Goal: Navigation & Orientation: Find specific page/section

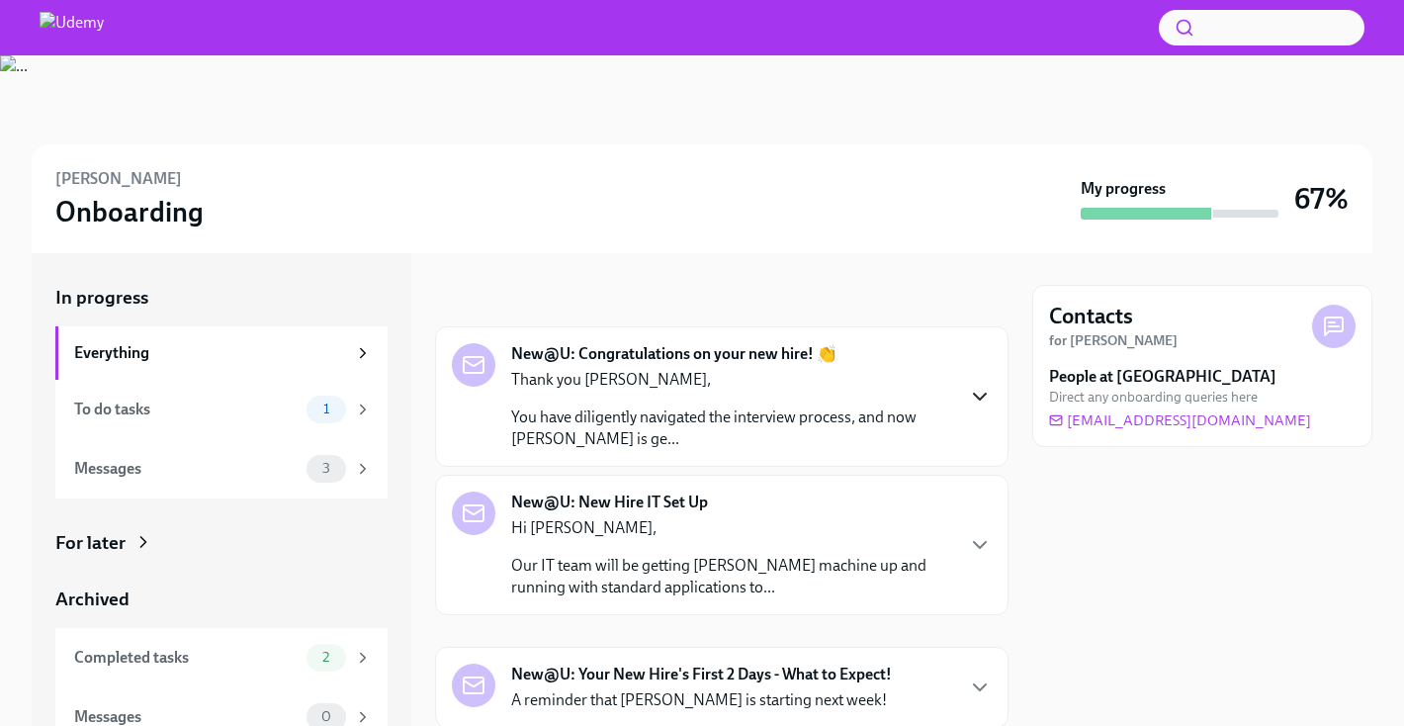
click at [969, 391] on icon "button" at bounding box center [980, 397] width 24 height 24
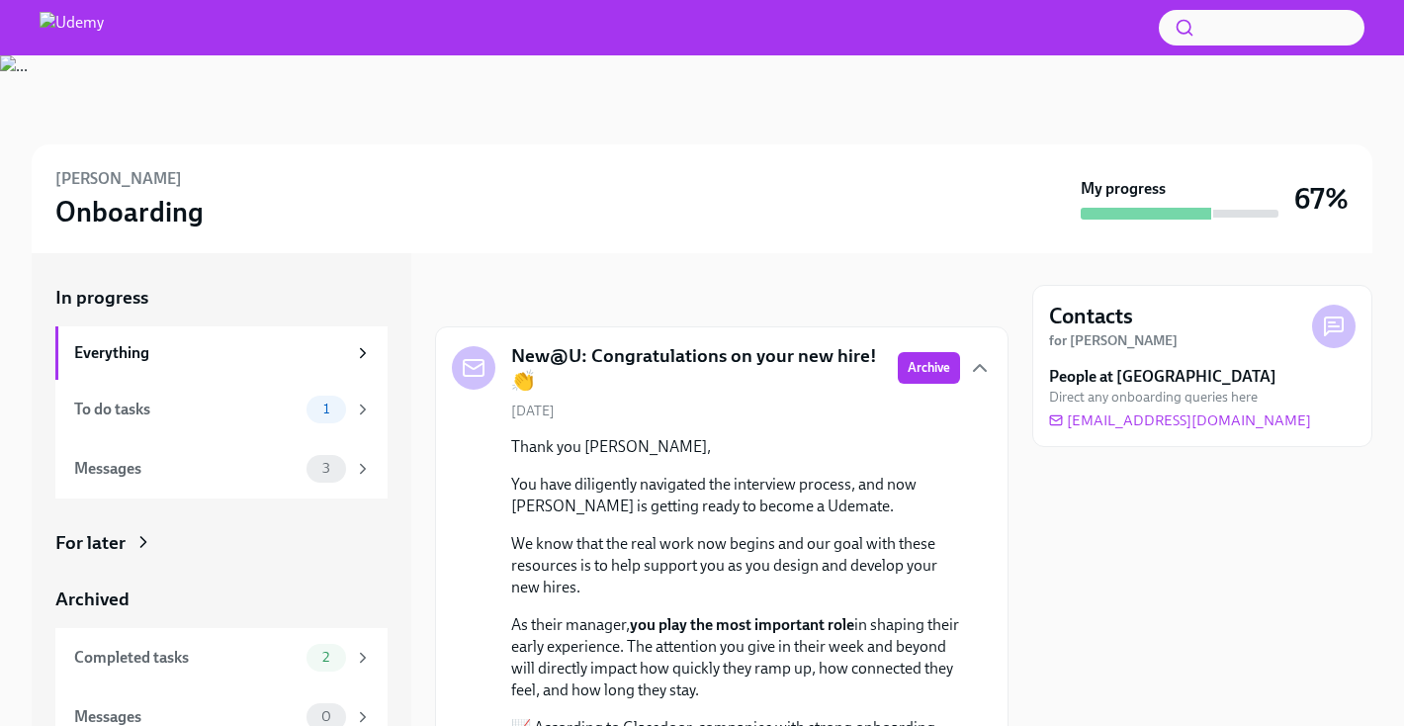
click at [969, 364] on icon "button" at bounding box center [980, 368] width 24 height 24
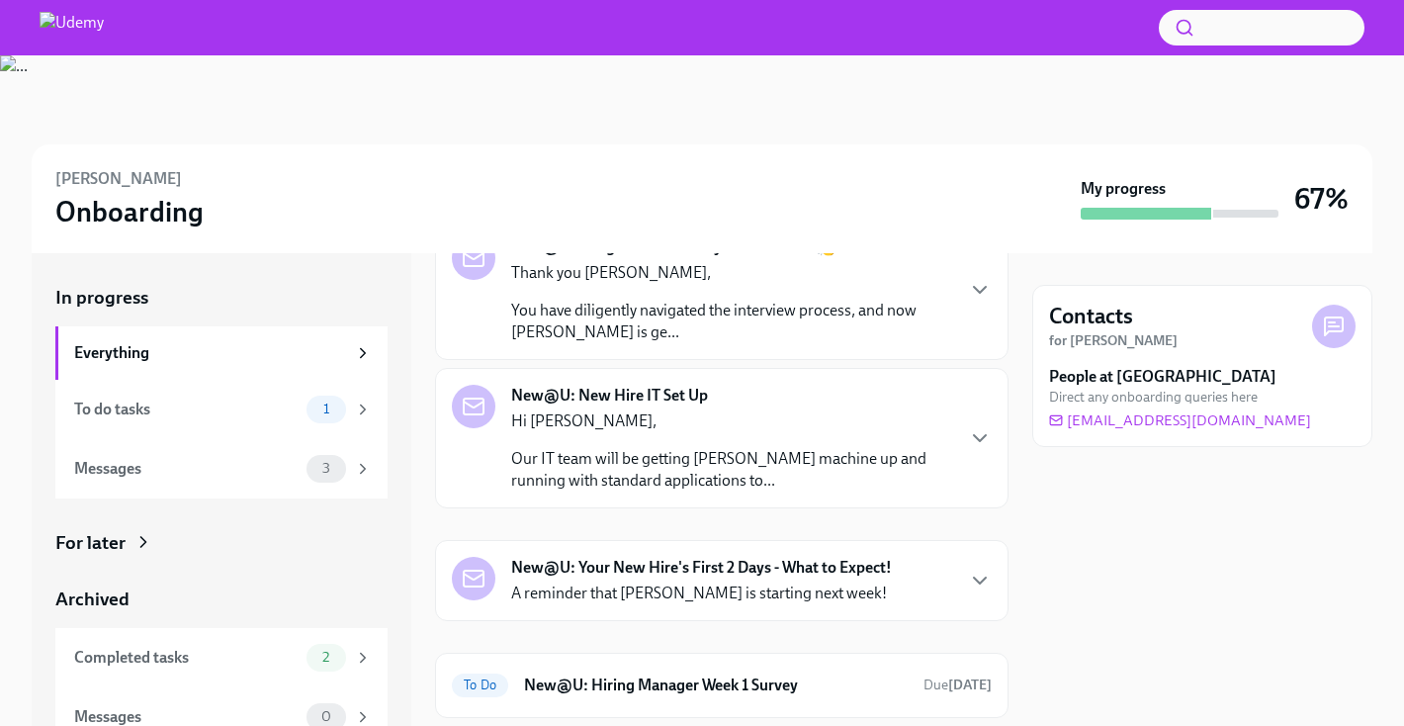
scroll to position [113, 0]
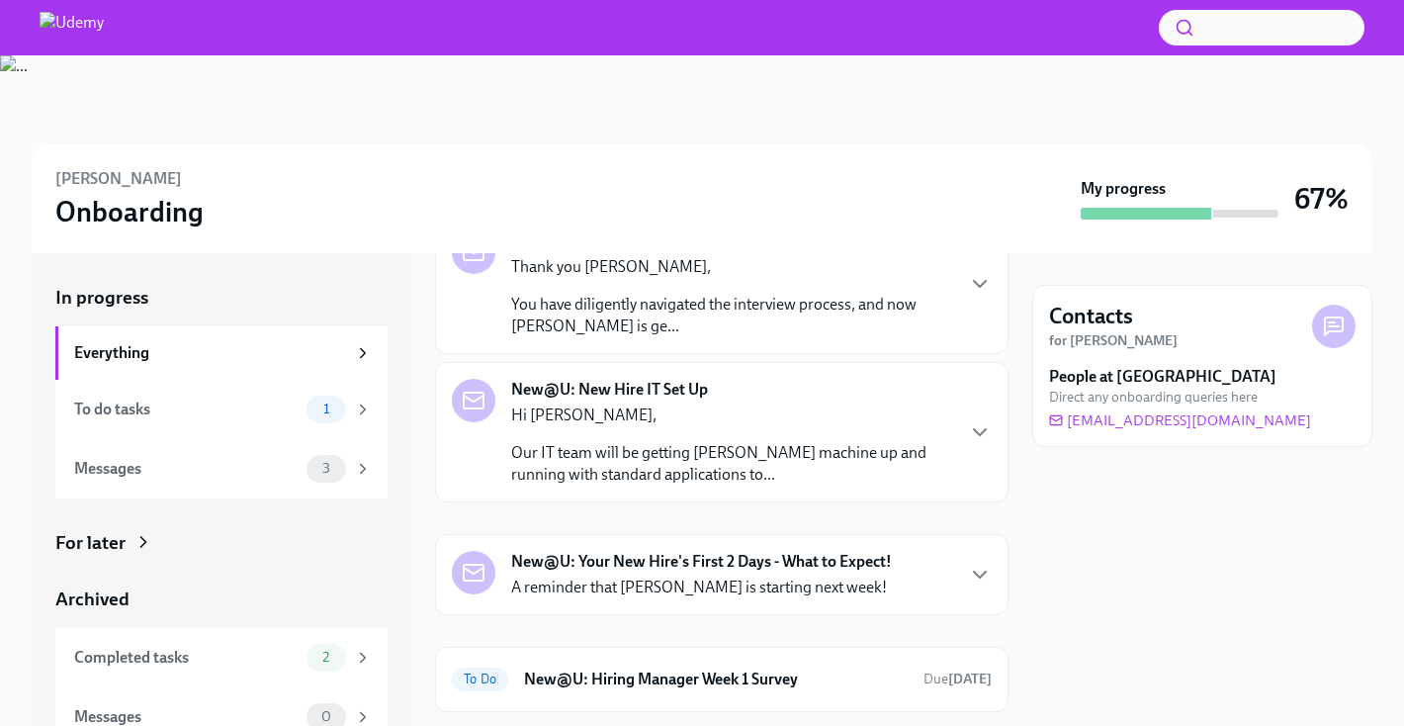
click at [734, 418] on p "Hi [PERSON_NAME]," at bounding box center [731, 416] width 441 height 22
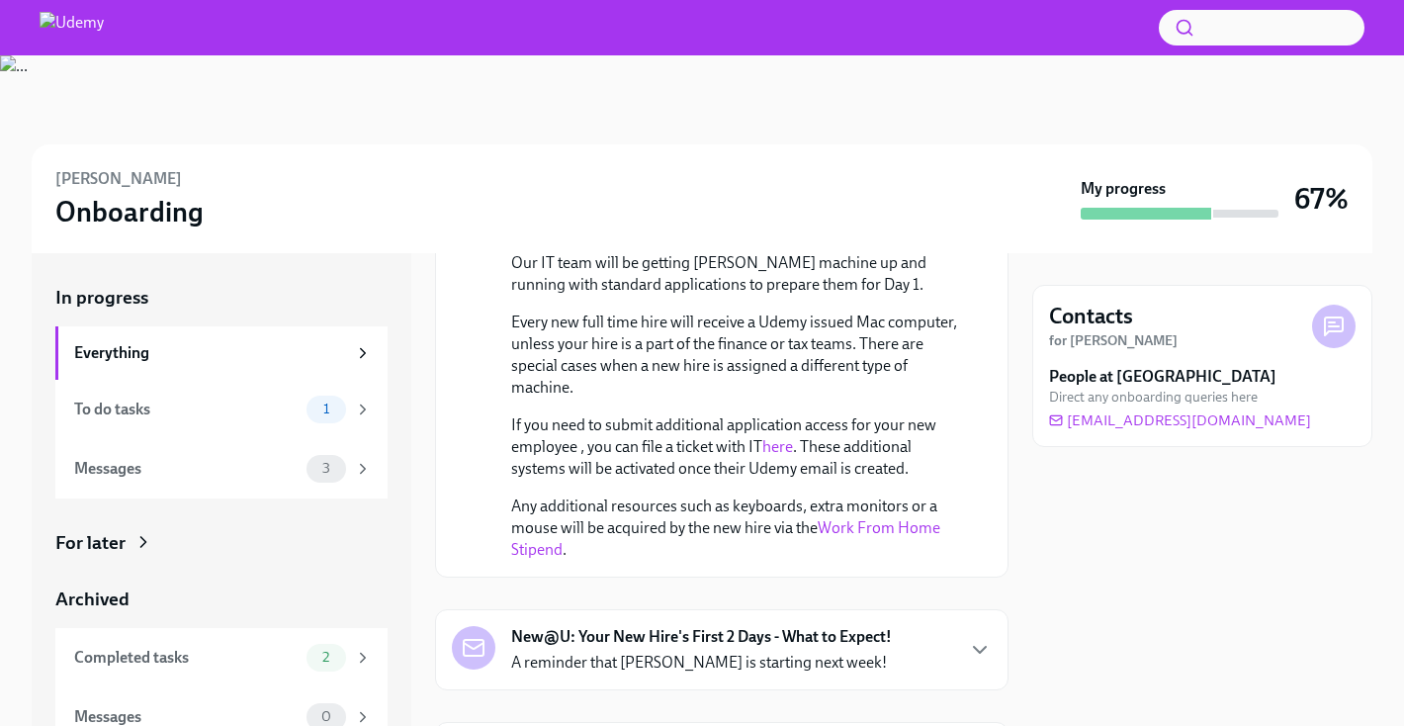
scroll to position [364, 0]
click at [862, 527] on link "Work From Home Stipend" at bounding box center [725, 537] width 429 height 41
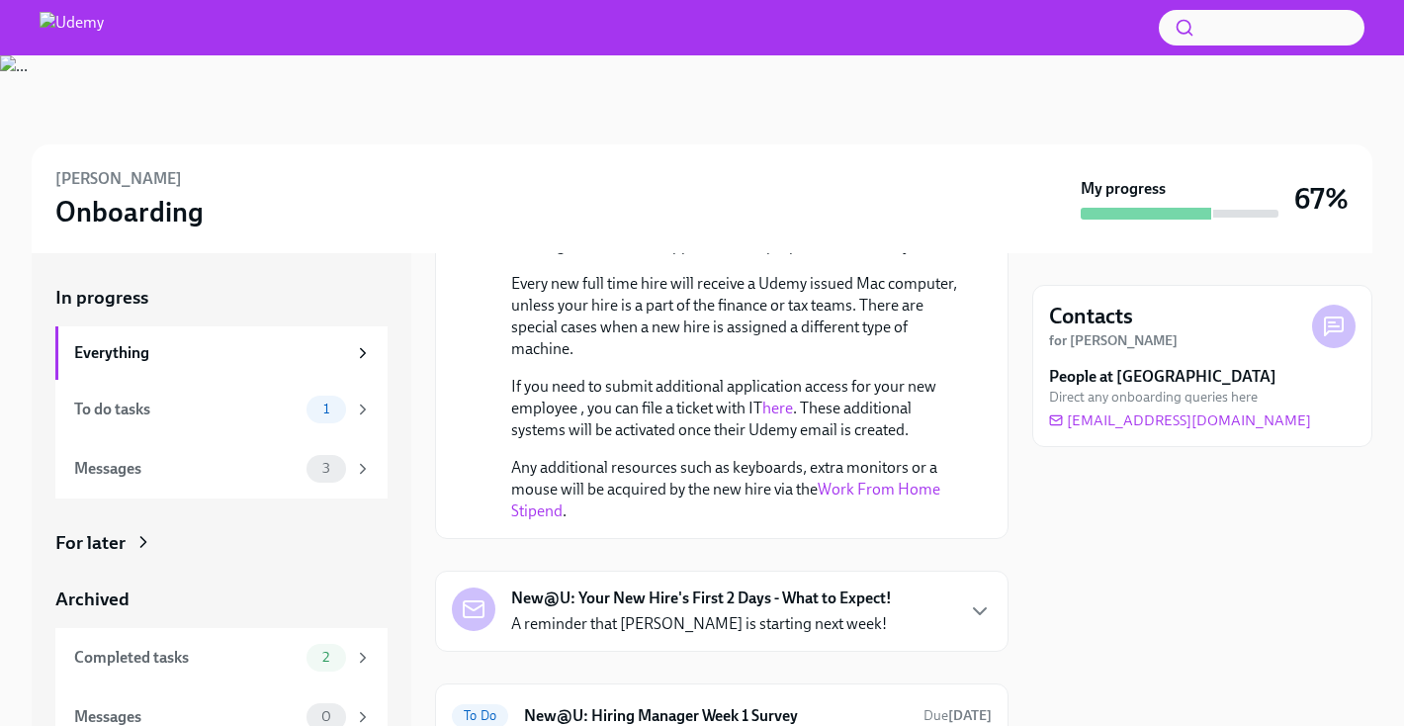
scroll to position [487, 0]
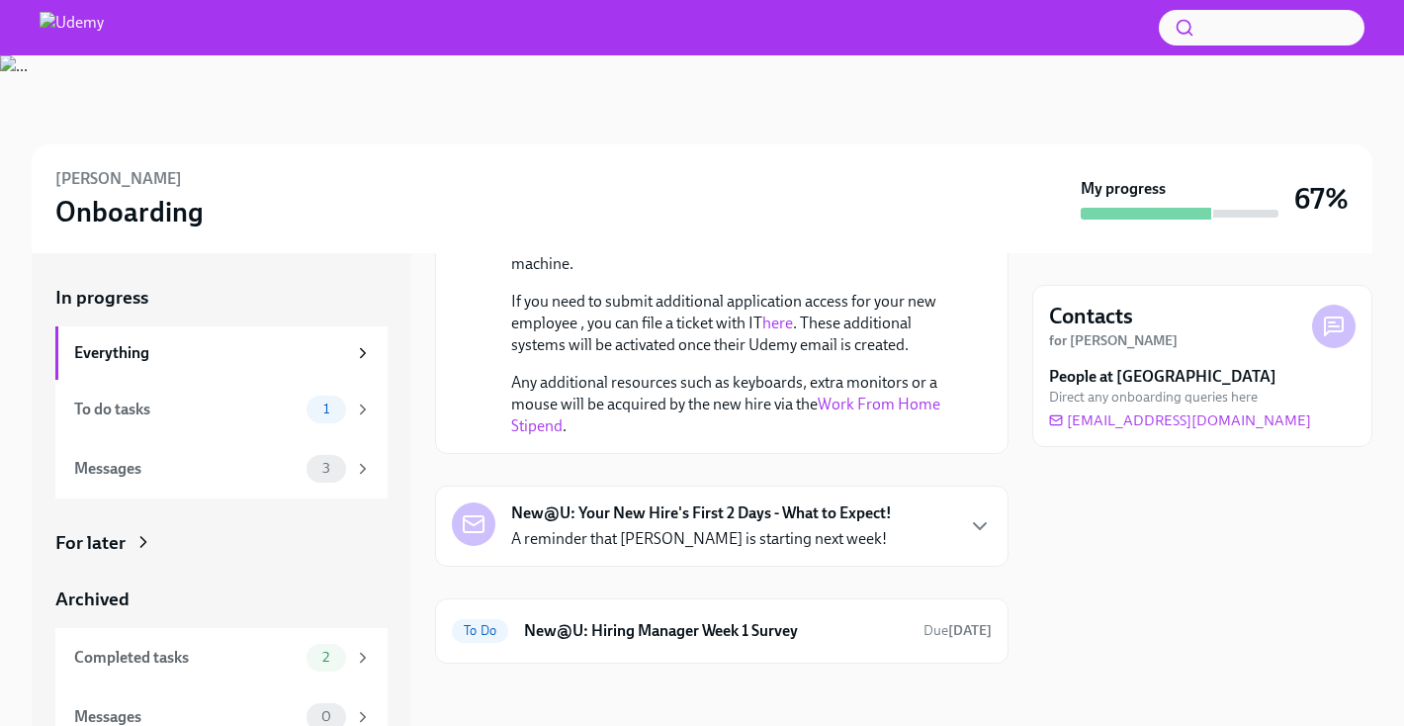
click at [685, 503] on strong "New@U: Your New Hire's First 2 Days - What to Expect!" at bounding box center [701, 513] width 381 height 22
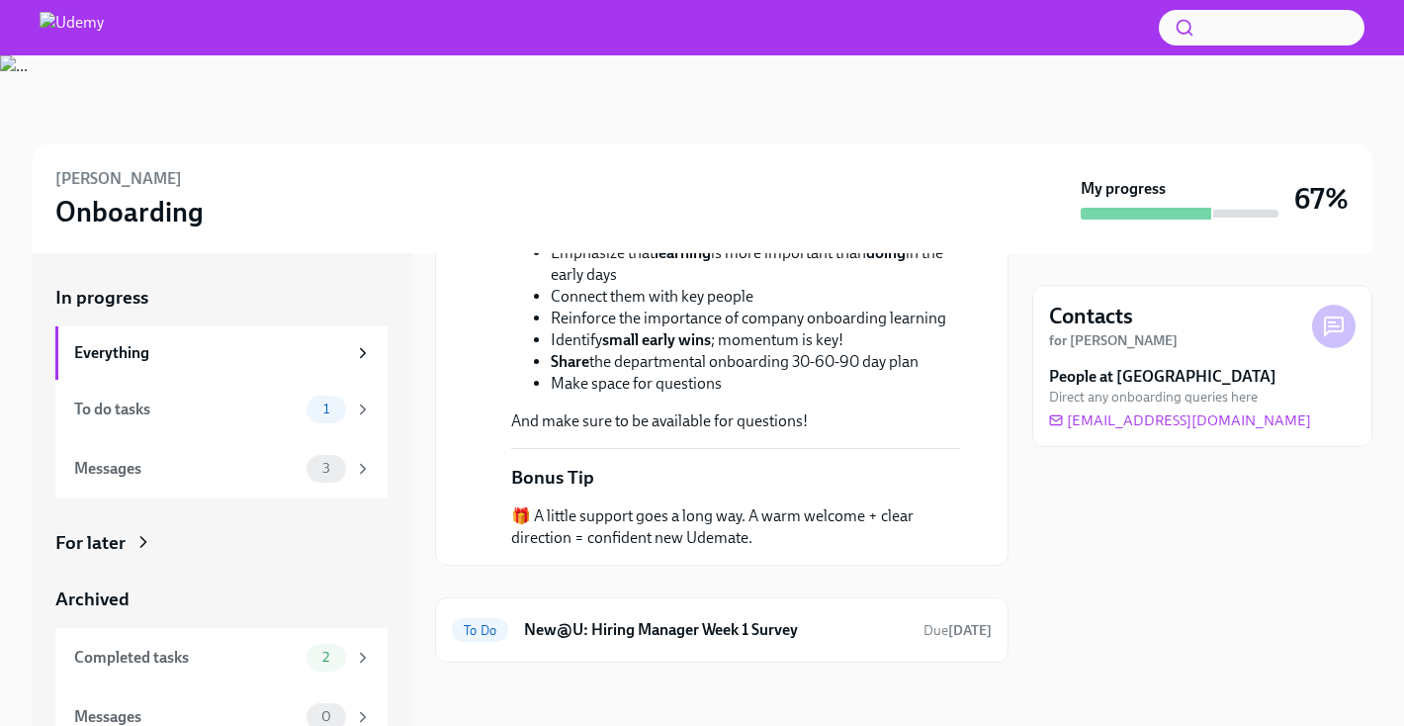
scroll to position [1743, 0]
click at [149, 415] on div "To do tasks" at bounding box center [186, 410] width 225 height 22
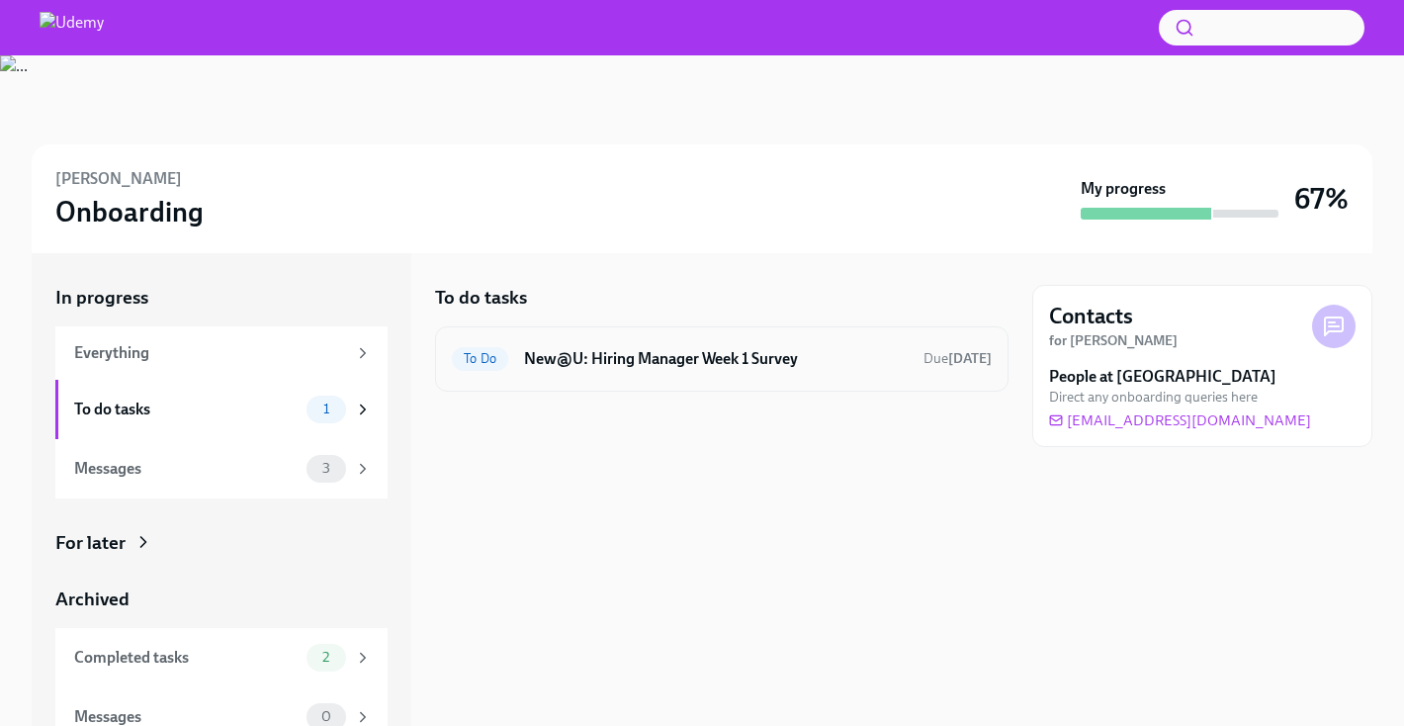
click at [747, 369] on h6 "New@U: Hiring Manager Week 1 Survey" at bounding box center [716, 359] width 384 height 22
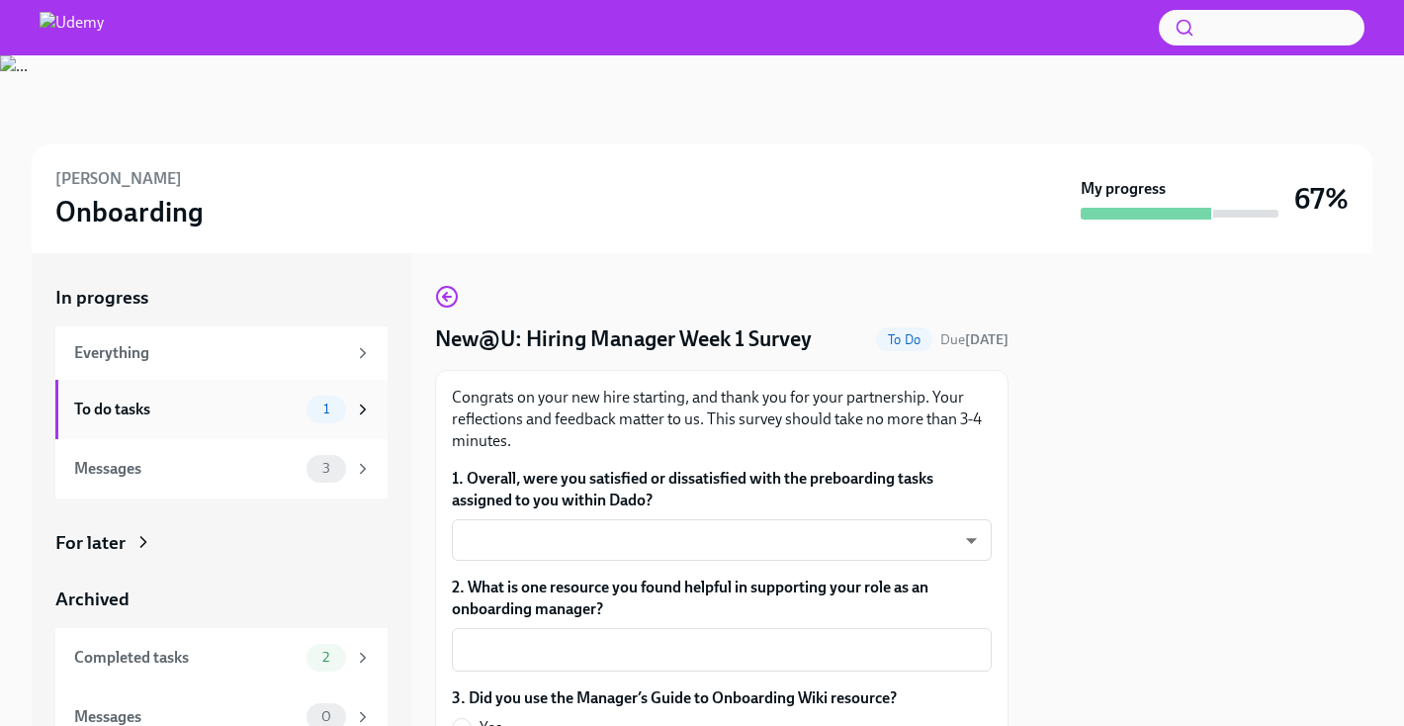
scroll to position [21, 0]
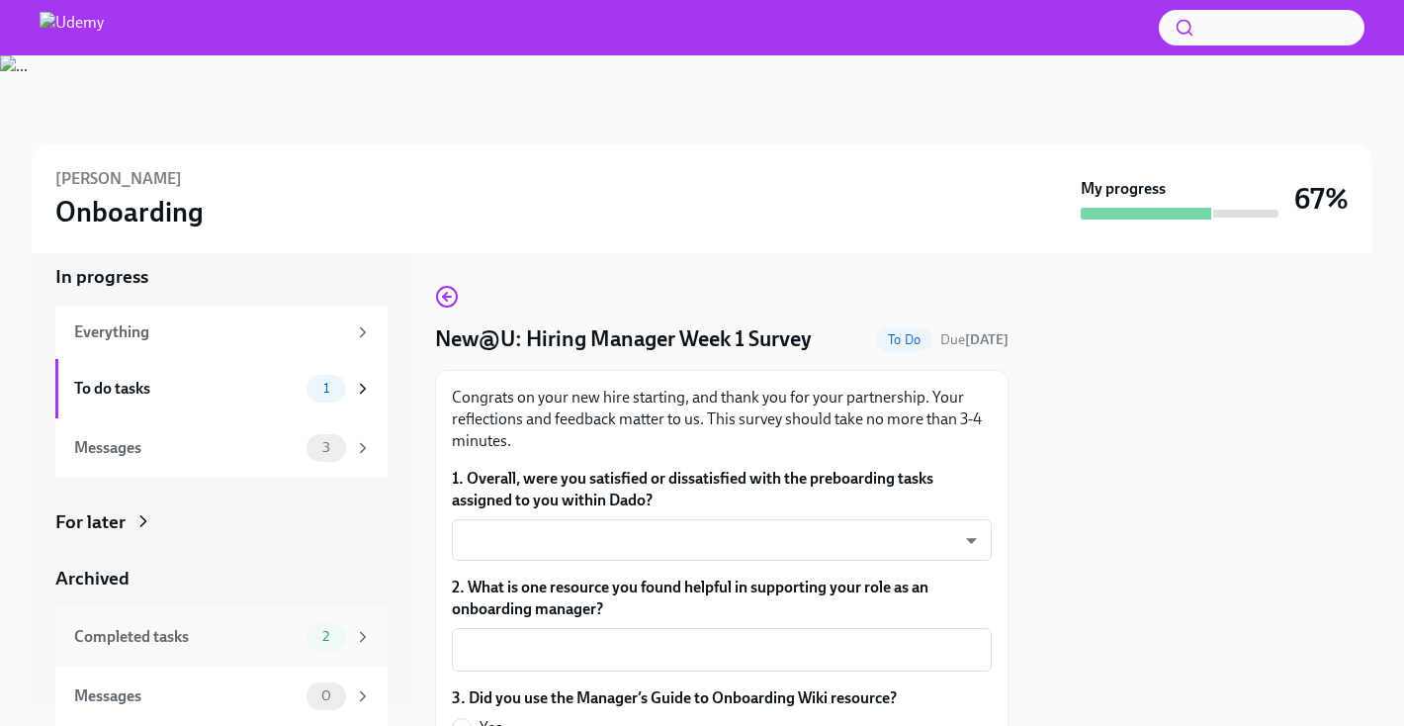
click at [196, 641] on div "Completed tasks" at bounding box center [186, 637] width 225 height 22
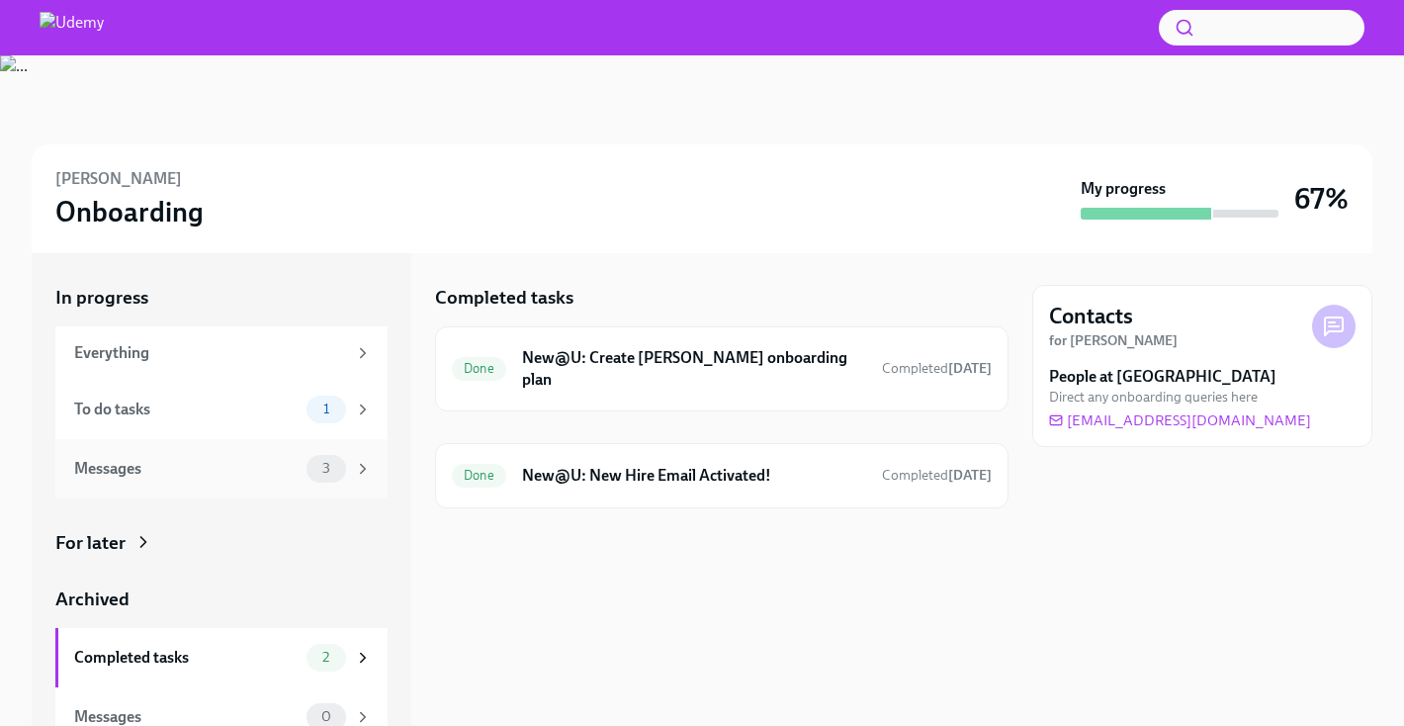
click at [156, 460] on div "Messages" at bounding box center [186, 469] width 225 height 22
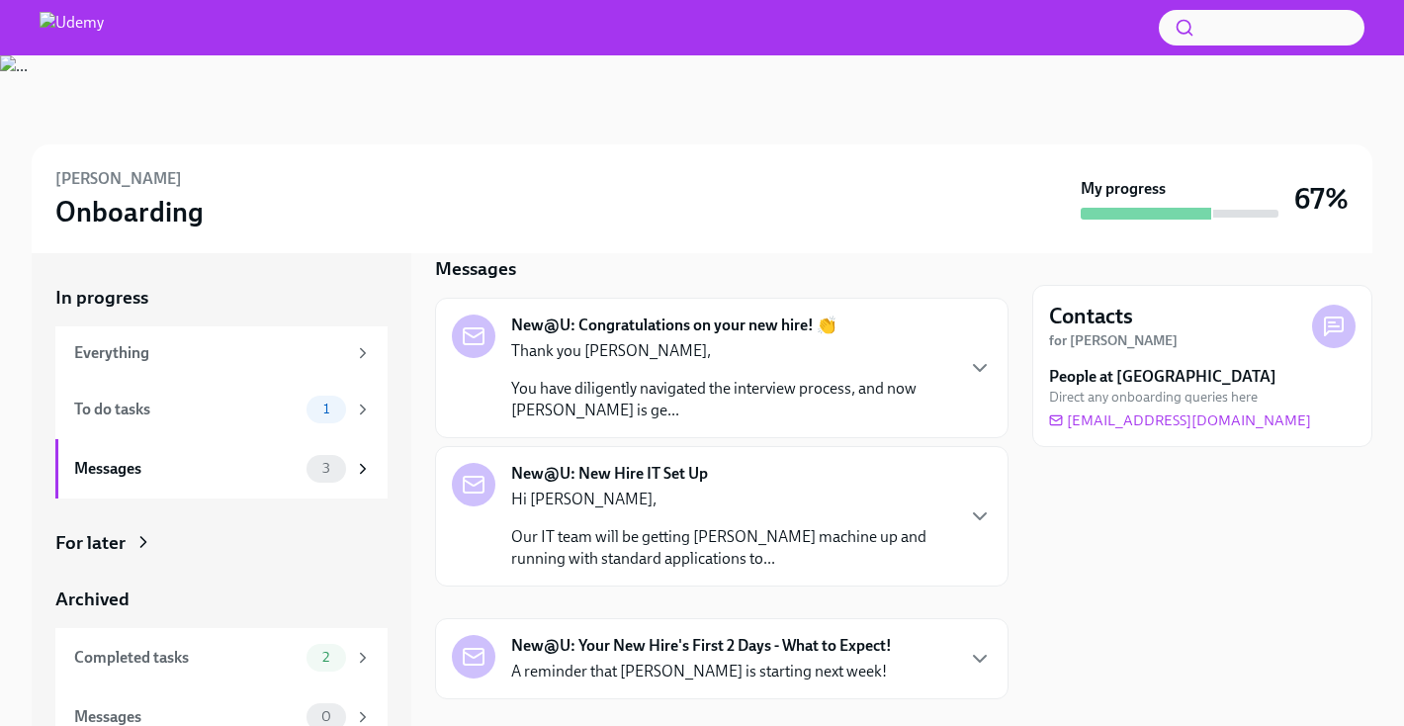
scroll to position [64, 0]
